Goal: Transaction & Acquisition: Subscribe to service/newsletter

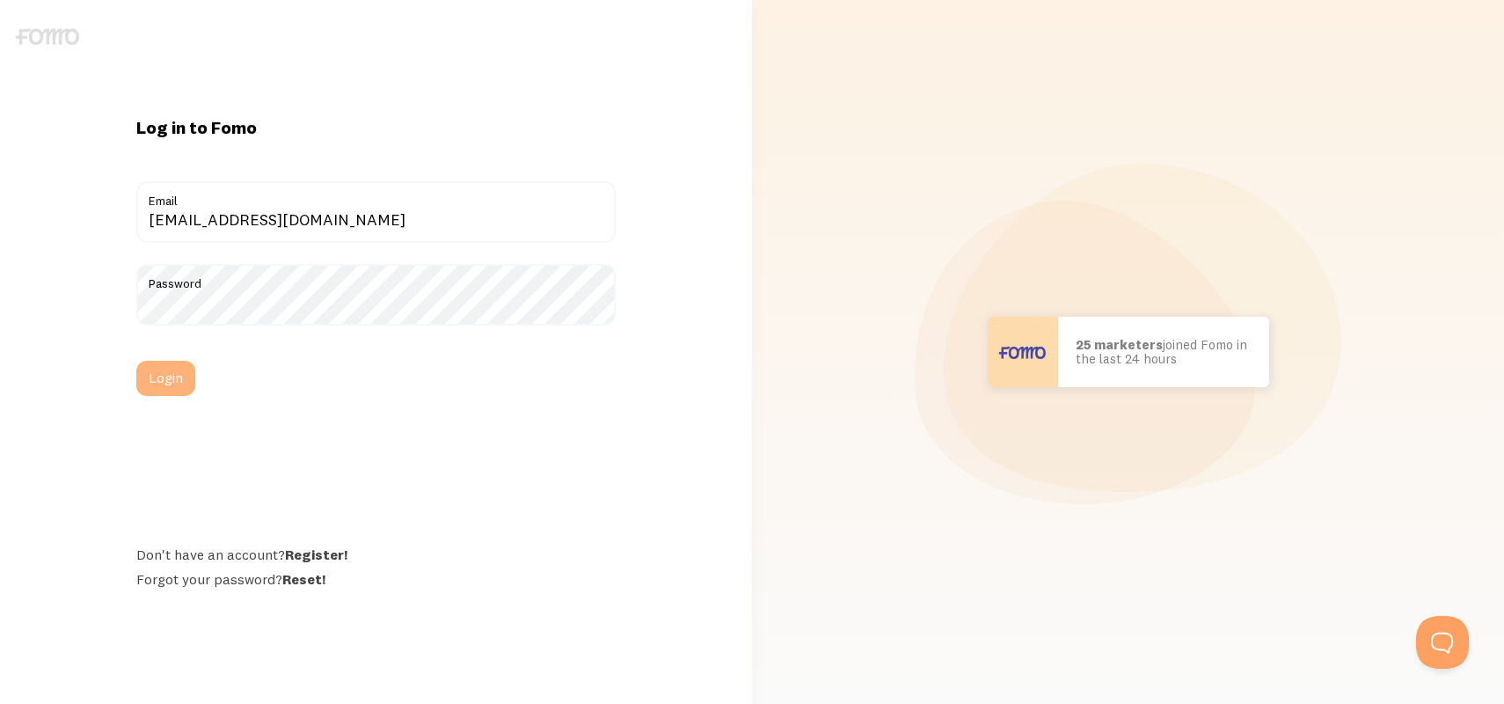
click at [175, 378] on button "Login" at bounding box center [165, 378] width 59 height 35
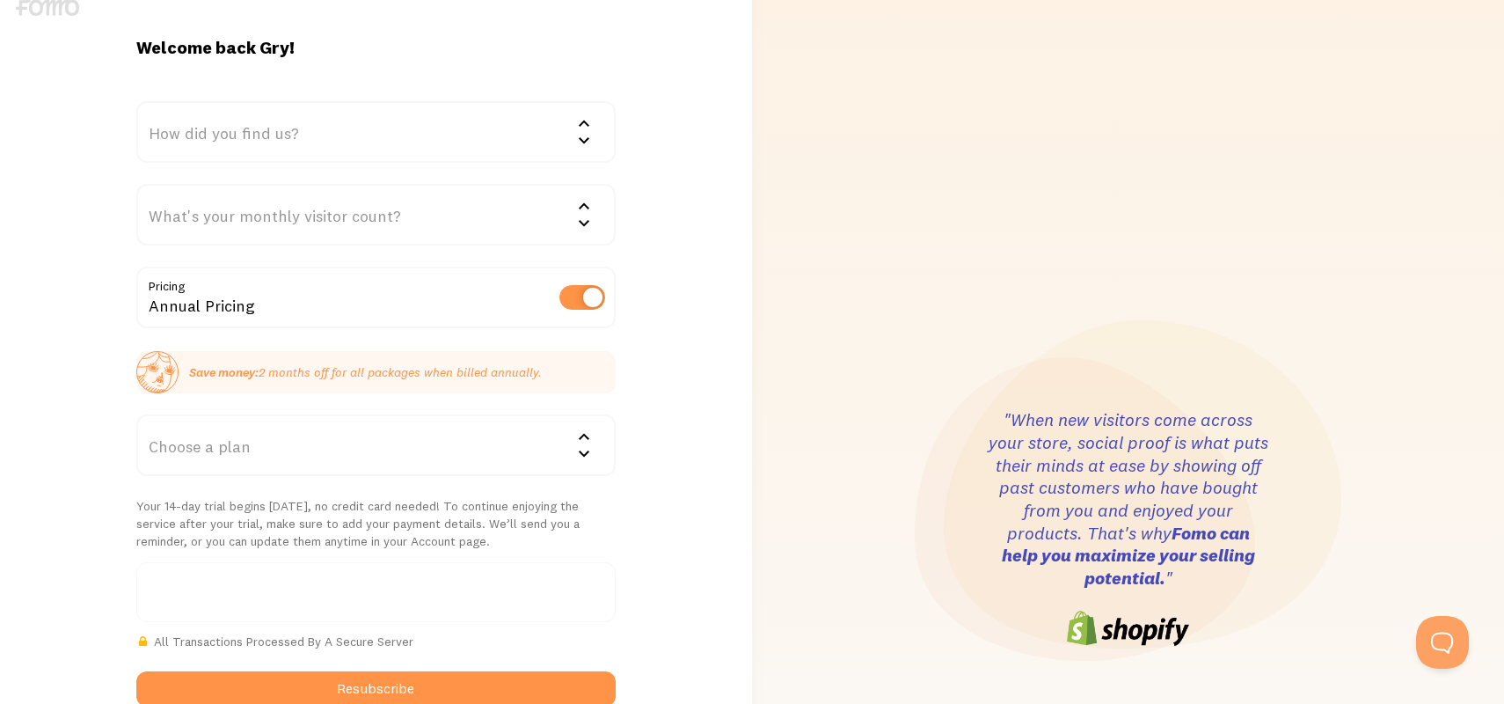
scroll to position [31, 0]
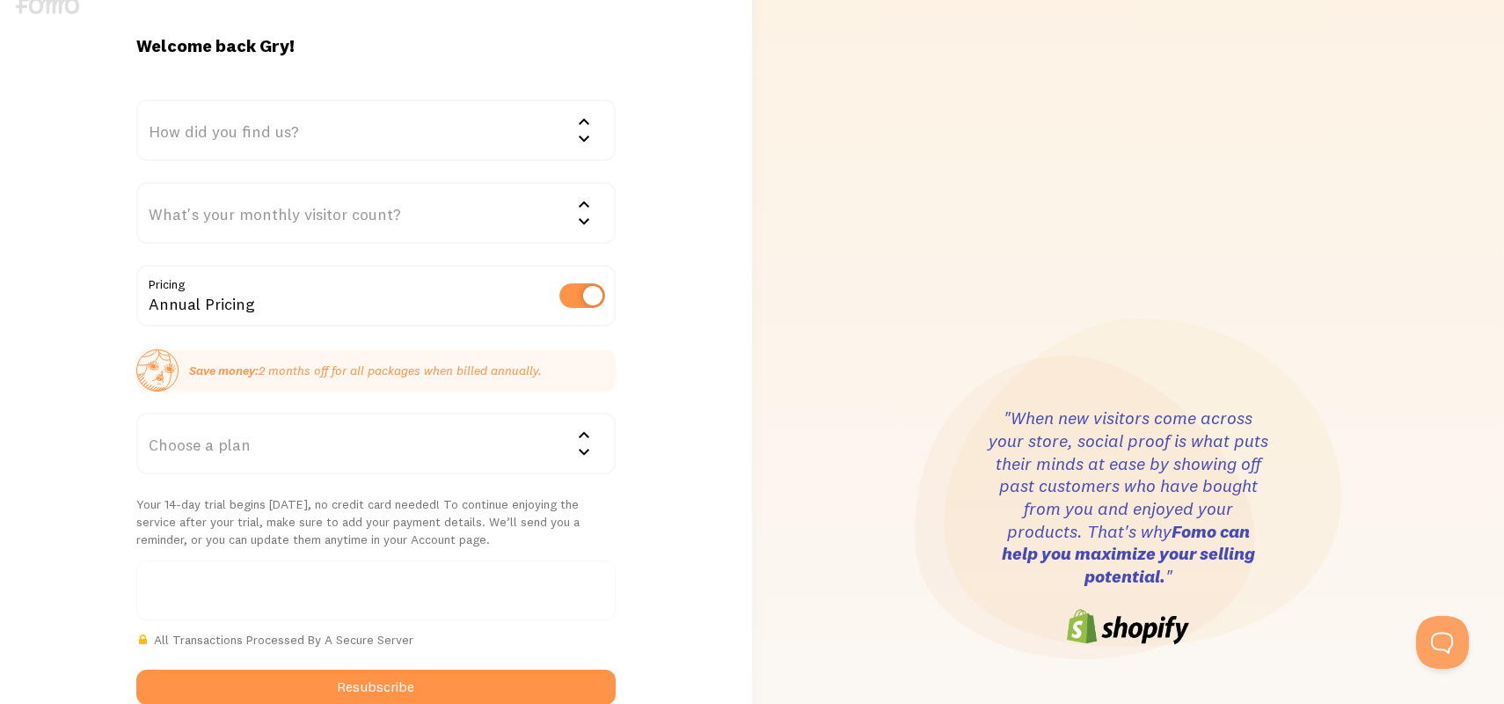
click at [574, 291] on label at bounding box center [582, 295] width 46 height 25
click at [574, 291] on input "checkbox" at bounding box center [582, 295] width 46 height 25
checkbox input "false"
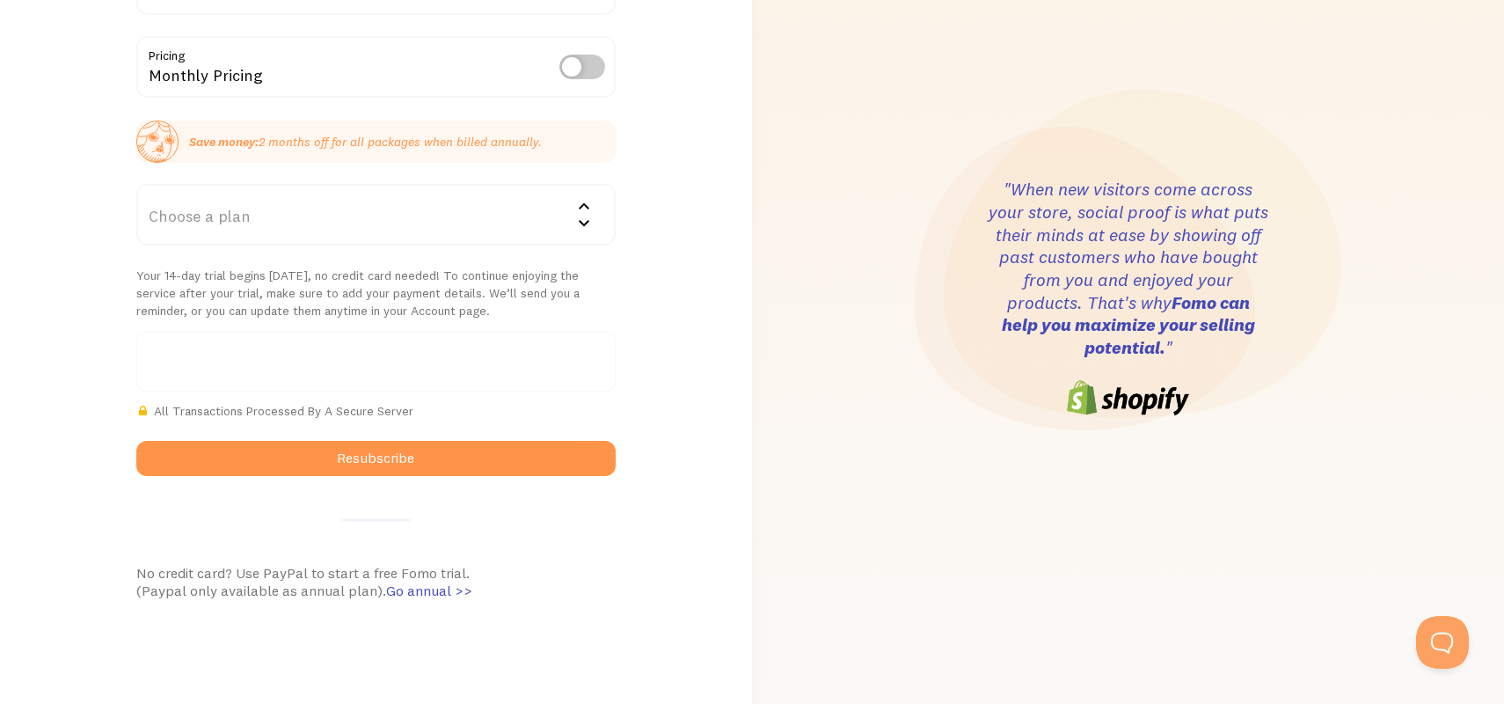
scroll to position [260, 0]
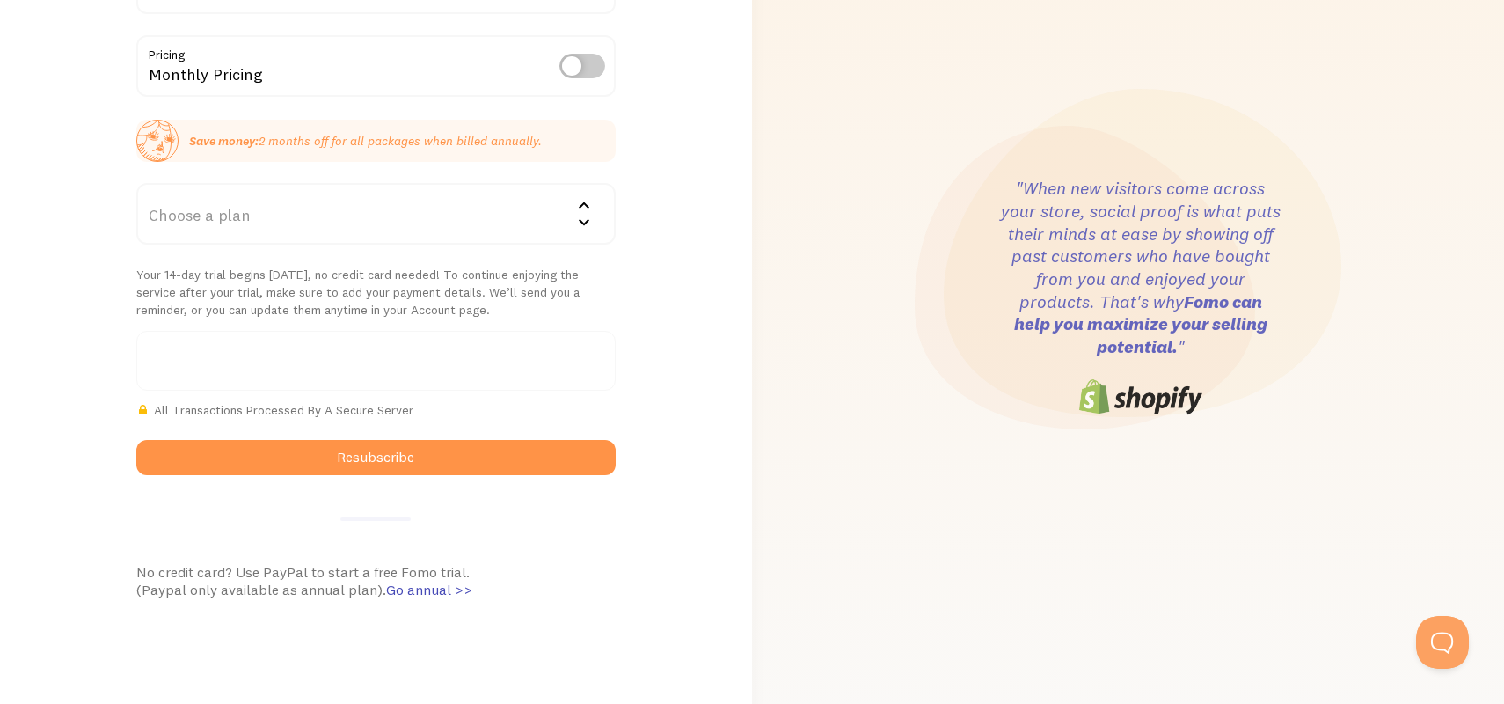
click at [512, 208] on div "Choose a plan" at bounding box center [376, 214] width 480 height 62
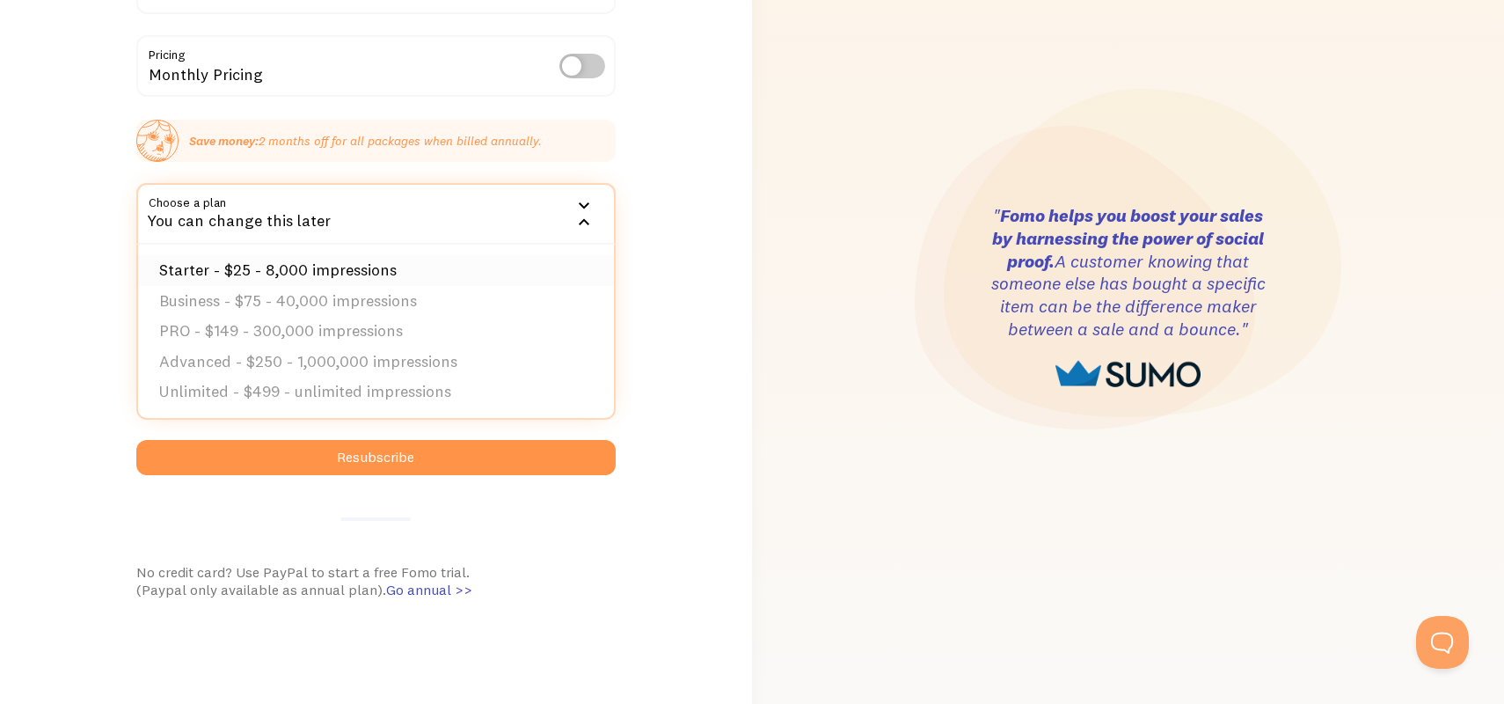
click at [464, 272] on li "Starter - $25 - 8,000 impressions" at bounding box center [376, 270] width 477 height 31
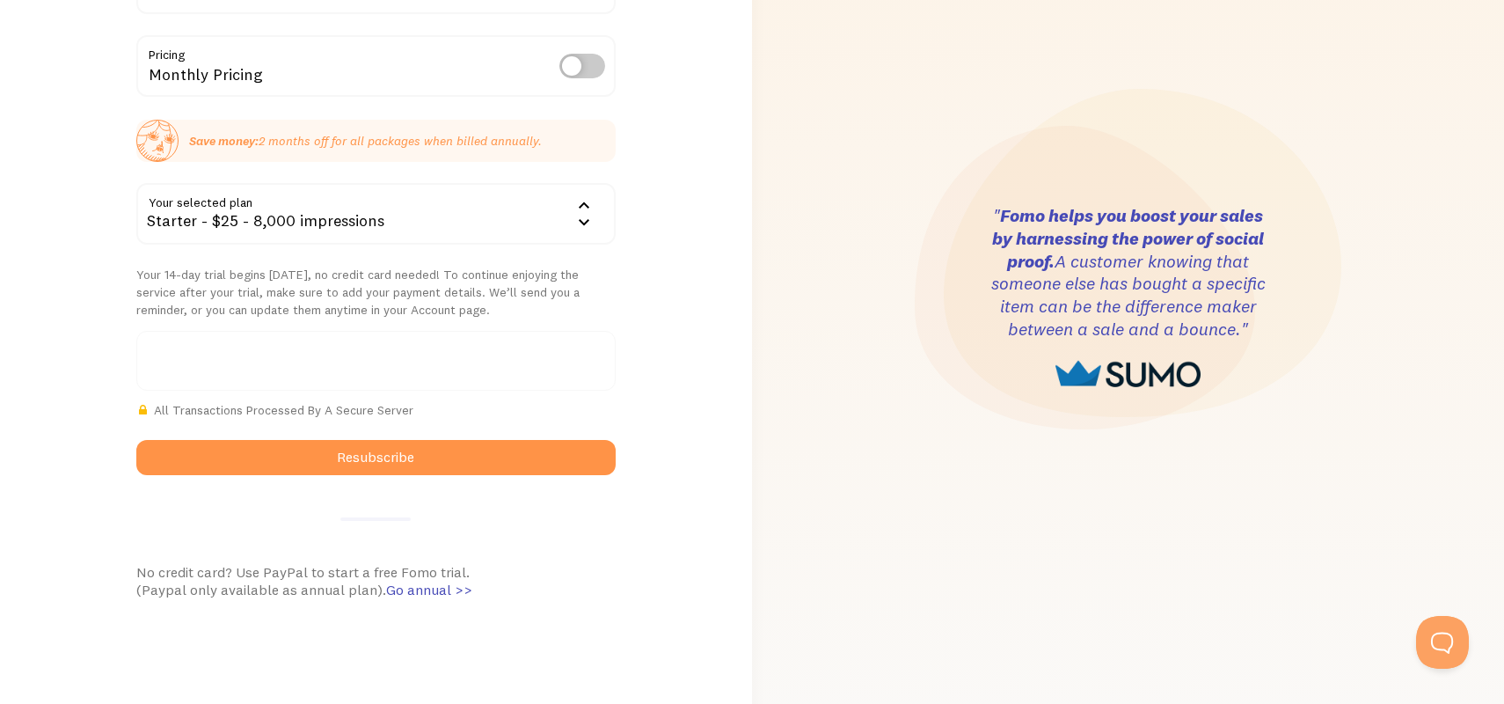
click at [262, 351] on div at bounding box center [376, 361] width 480 height 60
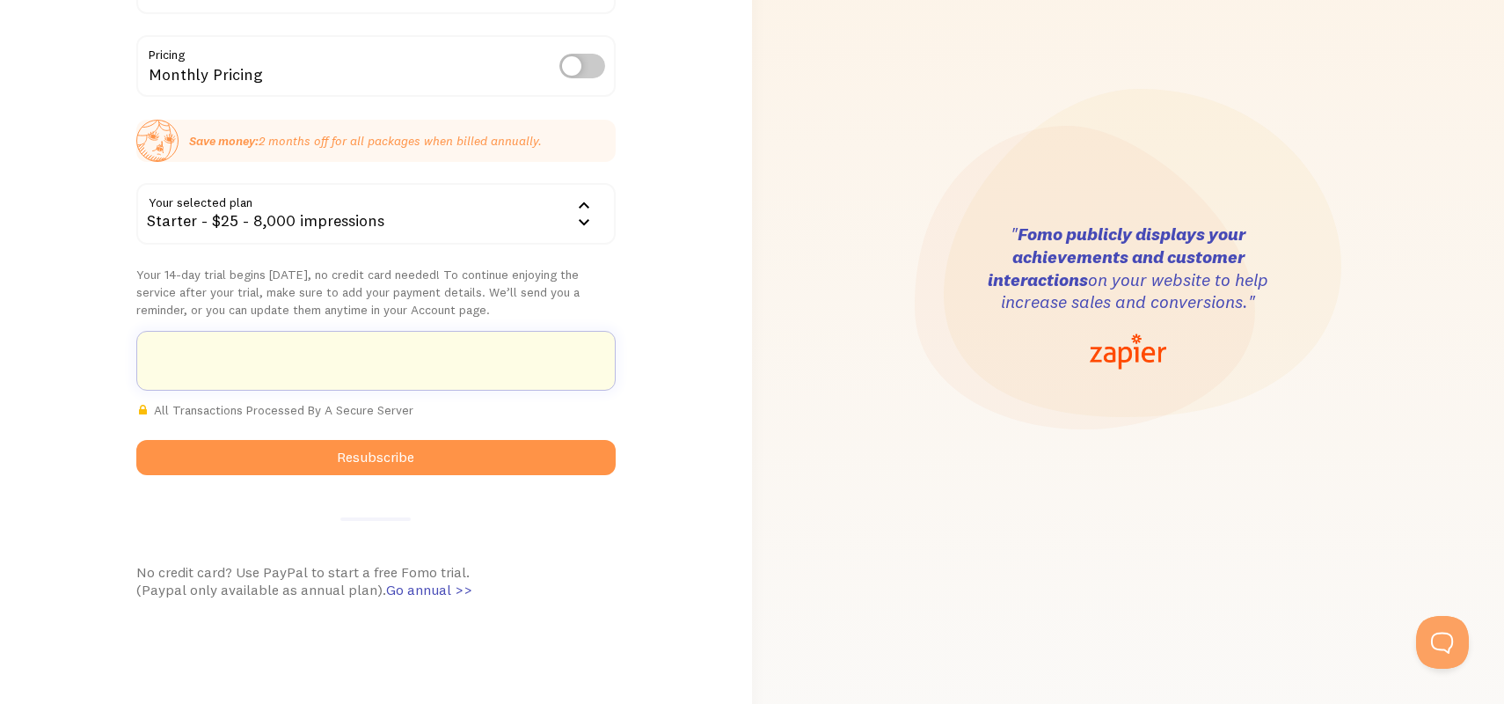
click at [567, 369] on div at bounding box center [376, 361] width 480 height 60
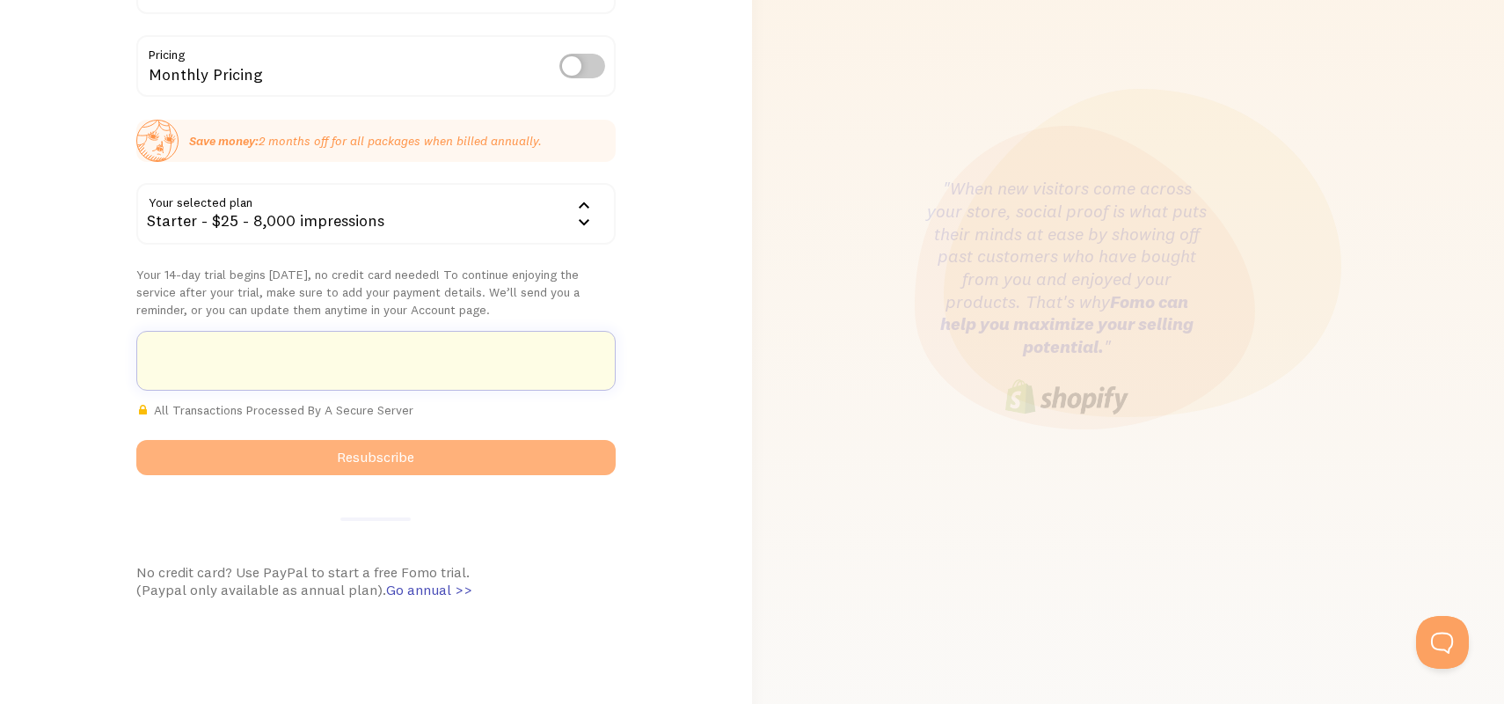
click at [432, 465] on button "Resubscribe" at bounding box center [376, 457] width 480 height 35
